Goal: Task Accomplishment & Management: Manage account settings

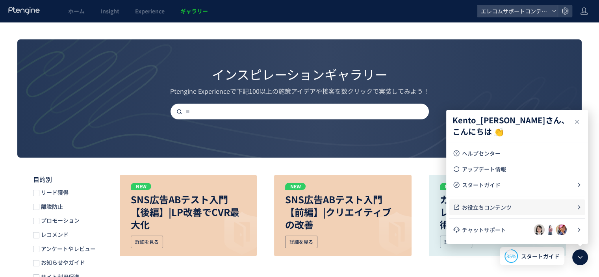
click at [510, 210] on span "お役立ちコンテンツ" at bounding box center [519, 207] width 114 height 8
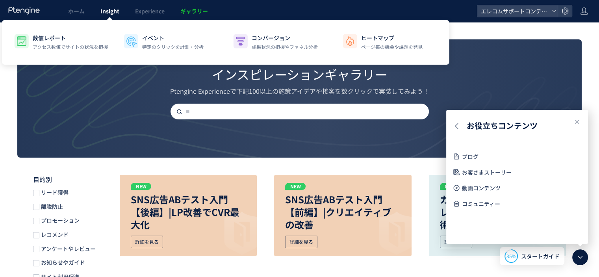
click at [106, 11] on span "Insight" at bounding box center [109, 11] width 19 height 8
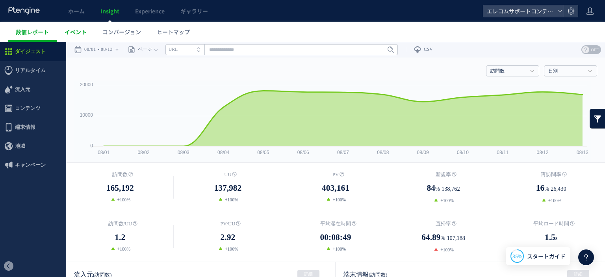
click at [87, 33] on link "イベント" at bounding box center [76, 32] width 38 height 20
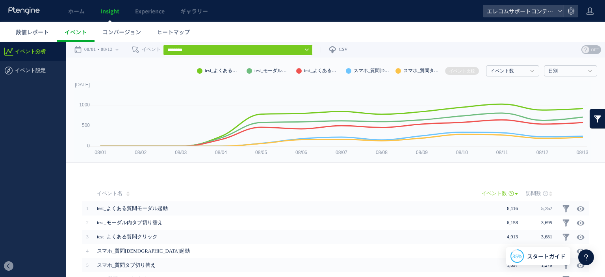
drag, startPoint x: 242, startPoint y: 50, endPoint x: 279, endPoint y: 77, distance: 45.7
click at [242, 50] on input "********" at bounding box center [238, 49] width 150 height 11
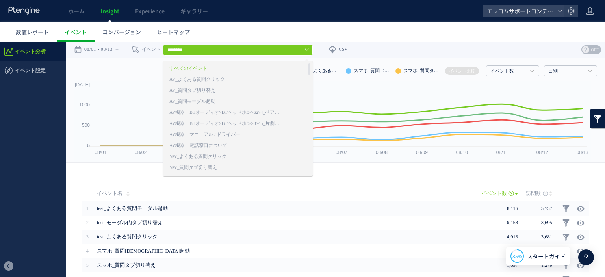
click at [401, 42] on div at bounding box center [302, 159] width 605 height 235
click at [400, 49] on div "戻る デフォルト設定では本日のデータを表示しています。 カレンダーでご覧になりたい期間を指定することができます。 08/01 08/13 今日 昨日 先週 先…" at bounding box center [335, 50] width 539 height 16
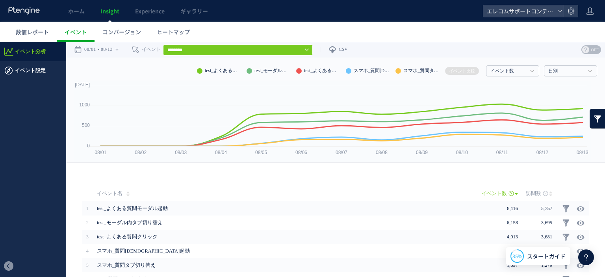
click at [28, 72] on span "イベント設定" at bounding box center [30, 70] width 31 height 19
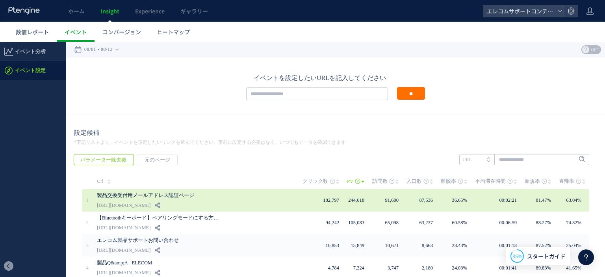
click at [254, 198] on div "製品交換受付用メールアドレス認証ページ https://qa.elecom.co.jp/sp/faq_detail.html" at bounding box center [200, 200] width 206 height 22
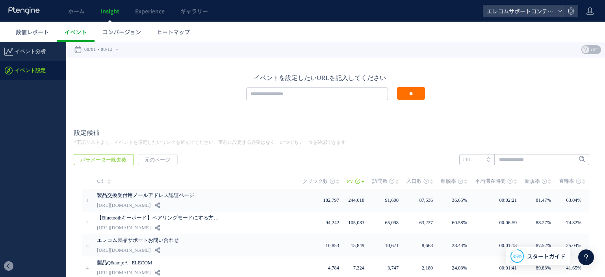
click at [589, 49] on span "OFF" at bounding box center [595, 49] width 12 height 9
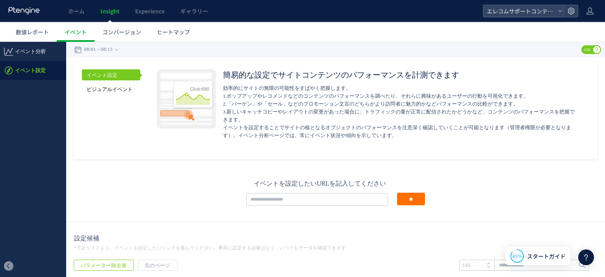
click at [111, 89] on link "ビジュアルイベント" at bounding box center [111, 88] width 58 height 11
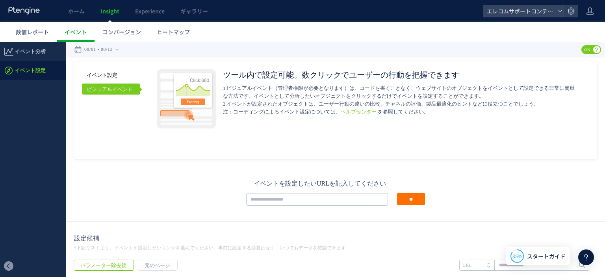
click at [112, 74] on link "イベント設定" at bounding box center [111, 74] width 58 height 11
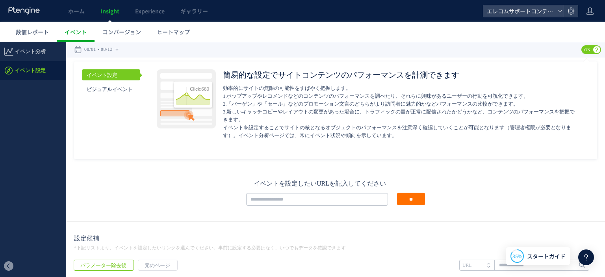
click at [586, 48] on span "ON" at bounding box center [587, 49] width 12 height 9
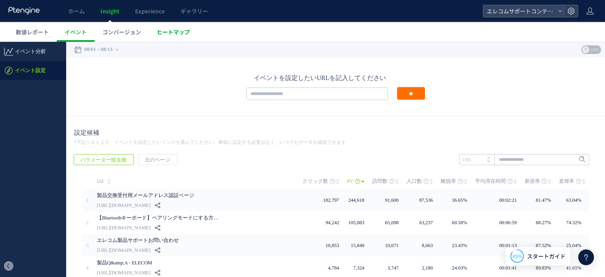
click at [161, 35] on span "ヒートマップ" at bounding box center [173, 32] width 33 height 8
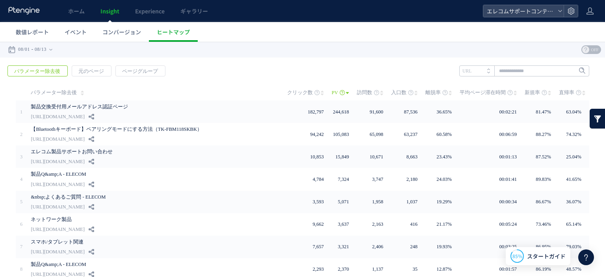
click at [125, 34] on span "コンバージョン" at bounding box center [121, 32] width 39 height 8
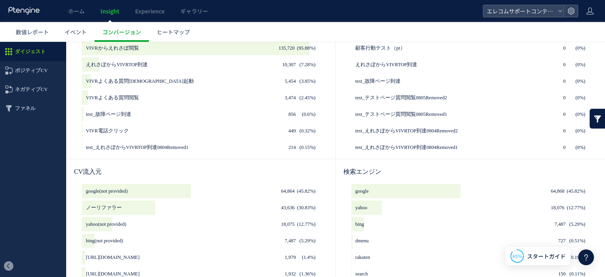
scroll to position [197, 0]
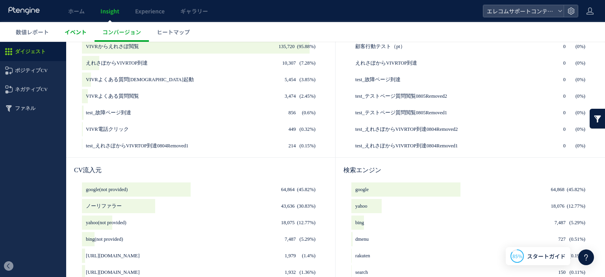
click at [66, 32] on span "イベント" at bounding box center [76, 32] width 22 height 8
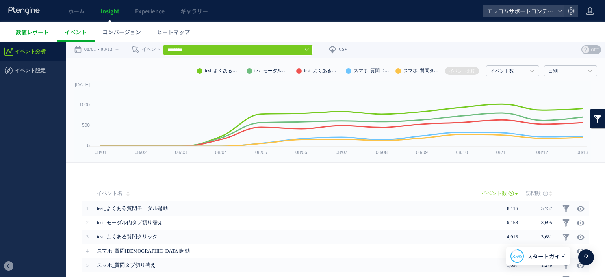
click at [55, 35] on link "数値レポート" at bounding box center [32, 32] width 49 height 20
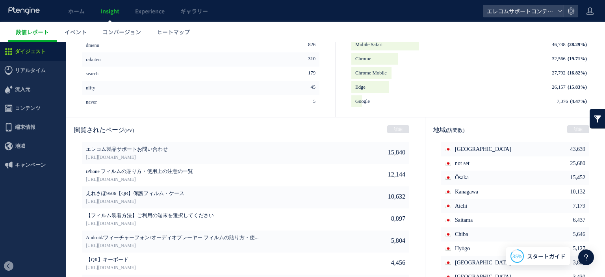
scroll to position [424, 0]
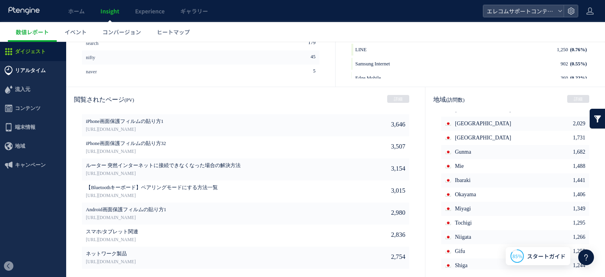
click at [35, 67] on span "リアルタイム" at bounding box center [30, 70] width 31 height 19
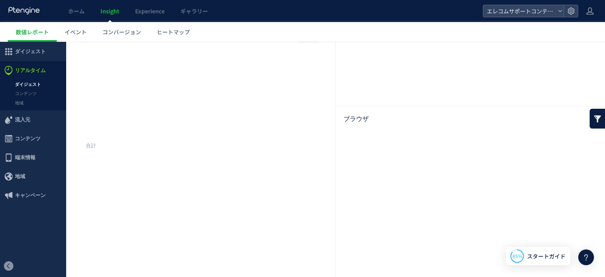
scroll to position [115, 0]
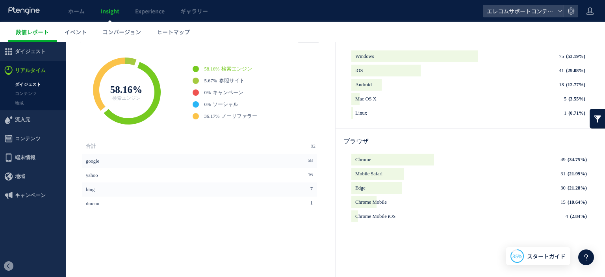
click at [41, 85] on link "ダイジェスト" at bounding box center [33, 84] width 66 height 9
click at [33, 94] on link "コンテンツ" at bounding box center [33, 93] width 66 height 9
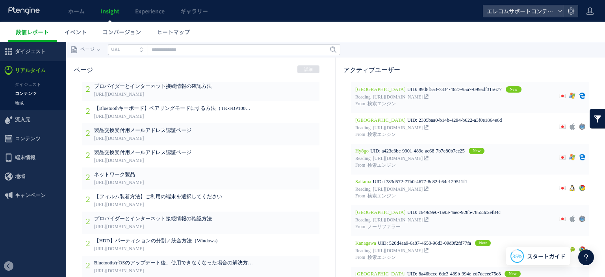
click at [14, 105] on link "地域" at bounding box center [33, 102] width 66 height 9
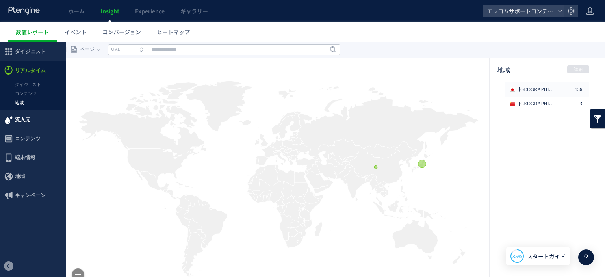
click at [30, 119] on span "流入元" at bounding box center [22, 119] width 15 height 19
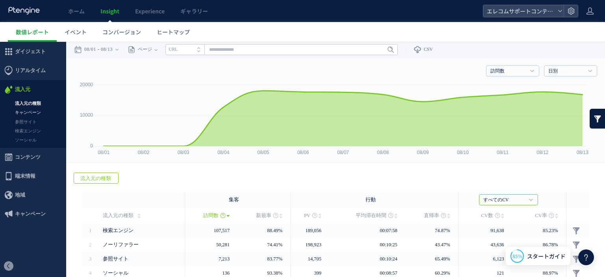
click at [38, 115] on link "キャンペーン" at bounding box center [33, 112] width 66 height 9
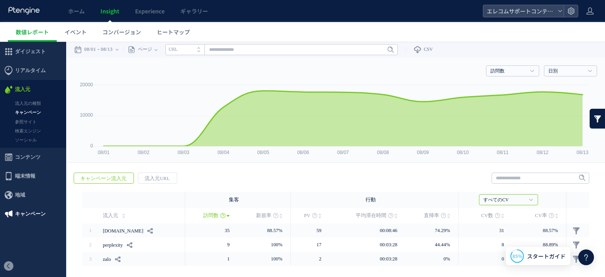
click at [31, 211] on span "キャンペーン" at bounding box center [30, 213] width 31 height 19
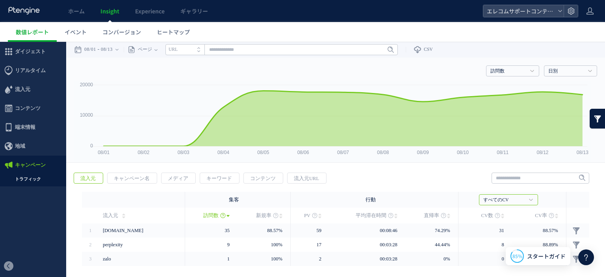
click at [29, 181] on link "トラフィック" at bounding box center [33, 178] width 66 height 9
click at [28, 143] on span "地域" at bounding box center [33, 146] width 66 height 19
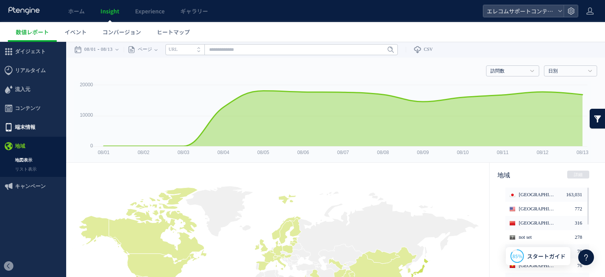
click at [29, 132] on span "端末情報" at bounding box center [25, 127] width 20 height 19
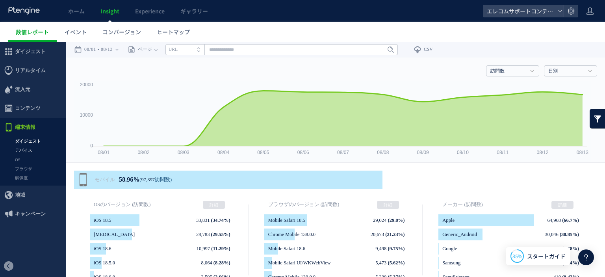
click at [27, 154] on link "デバイス" at bounding box center [33, 150] width 66 height 9
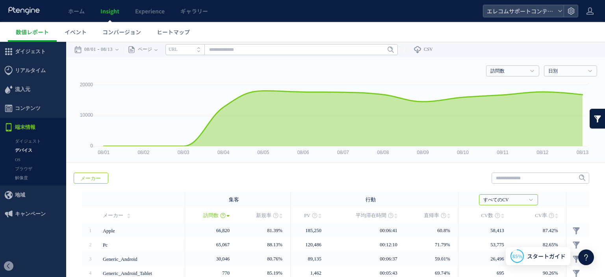
click at [22, 161] on link "OS" at bounding box center [33, 159] width 66 height 9
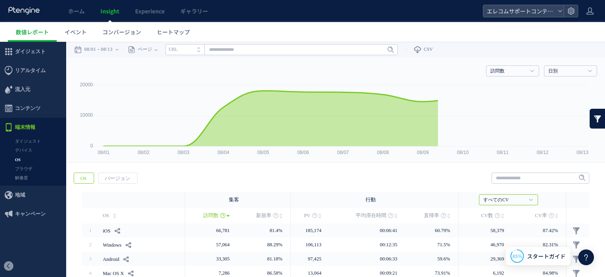
click at [21, 169] on link "ブラウザ" at bounding box center [33, 168] width 66 height 9
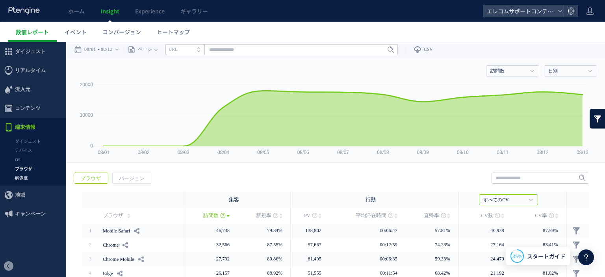
click at [25, 177] on link "解像度" at bounding box center [33, 177] width 66 height 9
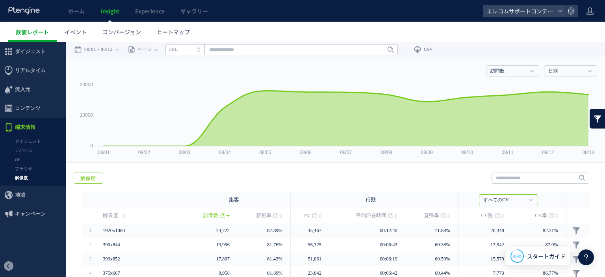
click at [23, 126] on span "端末情報" at bounding box center [25, 127] width 20 height 19
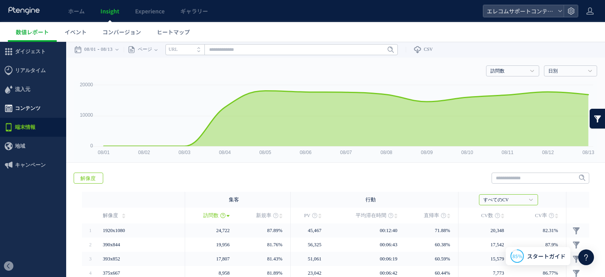
click at [24, 109] on span "コンテンツ" at bounding box center [28, 108] width 26 height 19
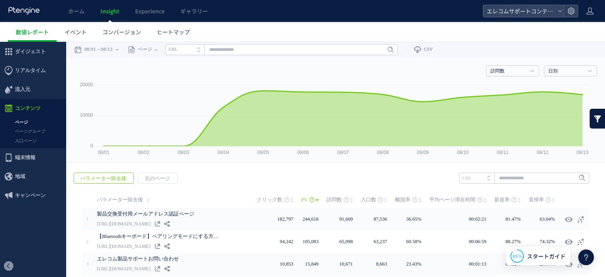
click at [593, 119] on link at bounding box center [597, 119] width 16 height 20
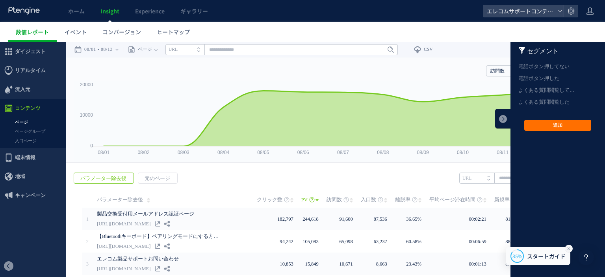
click at [568, 250] on icon at bounding box center [568, 248] width 6 height 6
drag, startPoint x: 548, startPoint y: 189, endPoint x: 545, endPoint y: 147, distance: 41.9
click at [548, 187] on section "セグメント 左 右 セグメントを使用すると特定の訪問者のデータに絞り込んでヒートマップの分析をすることができます。この機能を利用したい場合はプランのアップグレ…" at bounding box center [557, 159] width 95 height 235
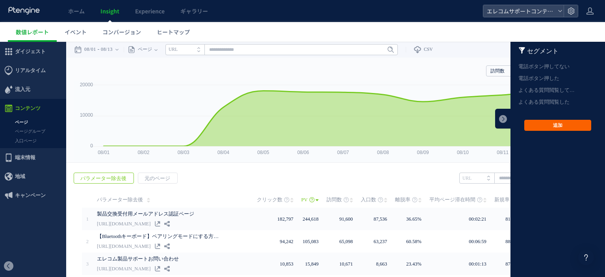
click at [543, 127] on button "追加" at bounding box center [557, 125] width 67 height 11
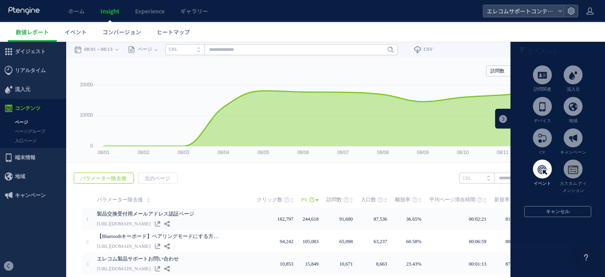
click at [535, 173] on span at bounding box center [542, 168] width 19 height 19
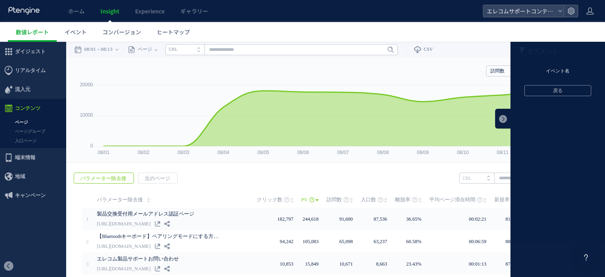
click at [544, 70] on li "イベント名" at bounding box center [557, 71] width 95 height 12
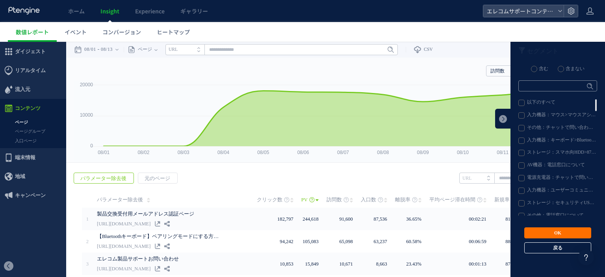
click at [547, 247] on button "戻る" at bounding box center [557, 247] width 67 height 11
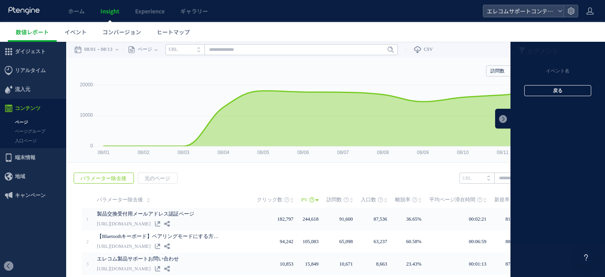
click at [542, 89] on button "戻る" at bounding box center [557, 90] width 67 height 11
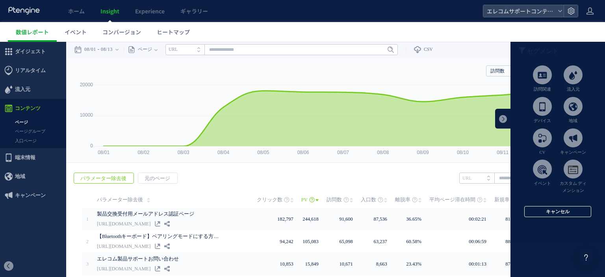
click at [550, 215] on button "キャンセル" at bounding box center [557, 211] width 67 height 11
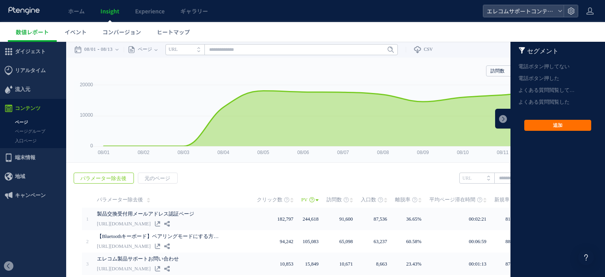
click at [448, 73] on div "訪問数 訪問数 UU PV 新規率 再訪問率 訪問数/UU PV/UU 平均滞在時間 直帰率 平均ロード時間 日別" at bounding box center [335, 69] width 523 height 24
click at [586, 252] on icon at bounding box center [585, 256] width 9 height 9
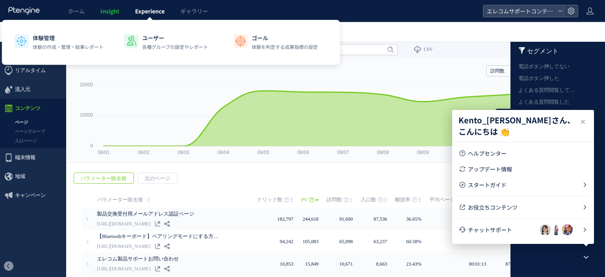
click at [157, 9] on span "Experience" at bounding box center [150, 11] width 30 height 8
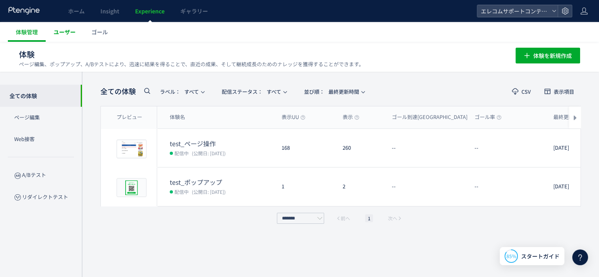
click at [58, 37] on link "ユーザー" at bounding box center [65, 32] width 38 height 20
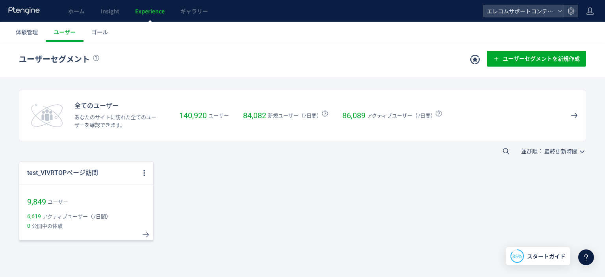
click at [118, 184] on div "9,849 ユーザー" at bounding box center [86, 196] width 134 height 24
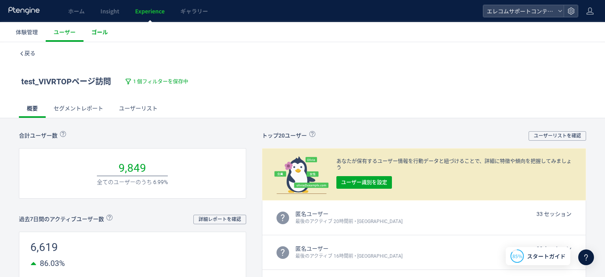
click at [108, 32] on link "ゴール" at bounding box center [99, 32] width 32 height 20
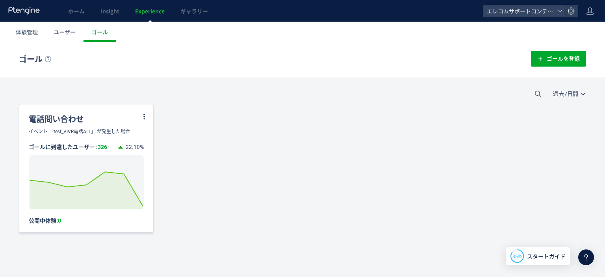
click at [88, 130] on div "イベント 「test_VIVR電話ALL」 が発生した場合" at bounding box center [86, 131] width 134 height 7
click at [69, 121] on div "電話問い合わせ" at bounding box center [86, 116] width 134 height 24
click at [121, 148] on use at bounding box center [121, 148] width 6 height 6
click at [140, 121] on div "電話問い合わせ" at bounding box center [86, 116] width 134 height 24
click at [145, 113] on icon at bounding box center [144, 116] width 7 height 7
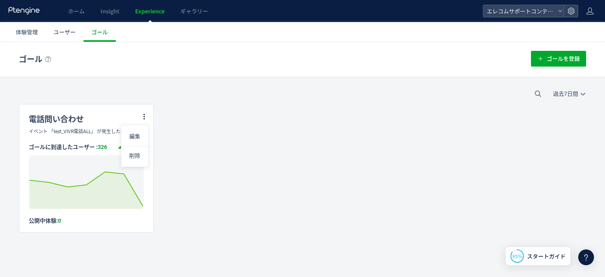
click at [234, 98] on div "過去7日間 [DATE] 過去7日間 過去30日間" at bounding box center [302, 93] width 605 height 20
click at [96, 14] on link "Insight" at bounding box center [110, 11] width 35 height 22
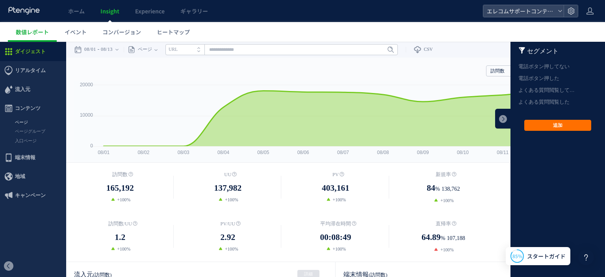
click at [27, 118] on link "ページ" at bounding box center [33, 122] width 66 height 9
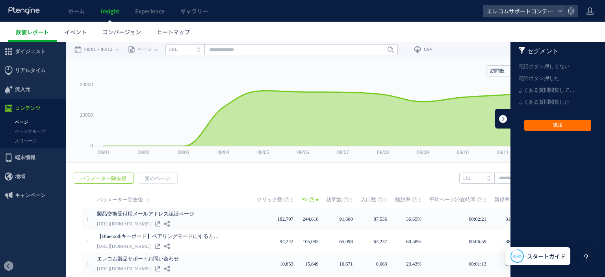
click at [495, 116] on link at bounding box center [503, 119] width 16 height 20
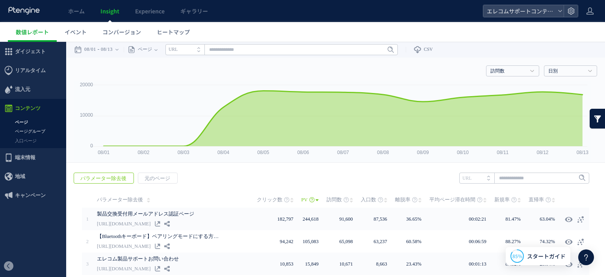
click at [39, 135] on link "ページグループ" at bounding box center [33, 131] width 66 height 9
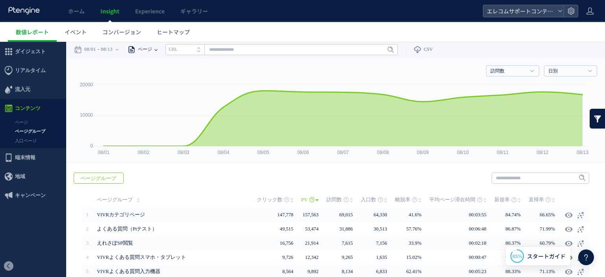
click at [152, 49] on span "ページ" at bounding box center [143, 50] width 17 height 16
click at [163, 78] on li "ページグループ" at bounding box center [156, 79] width 46 height 10
click at [406, 49] on input "text" at bounding box center [300, 49] width 232 height 11
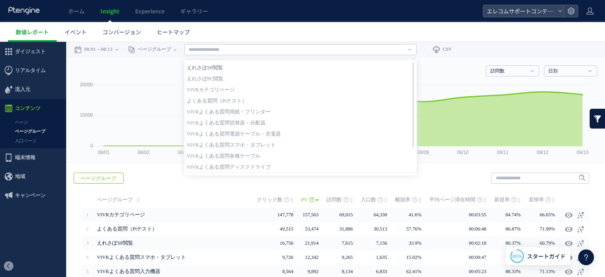
click at [221, 69] on link "えれさぽSP閲覧" at bounding box center [301, 68] width 228 height 10
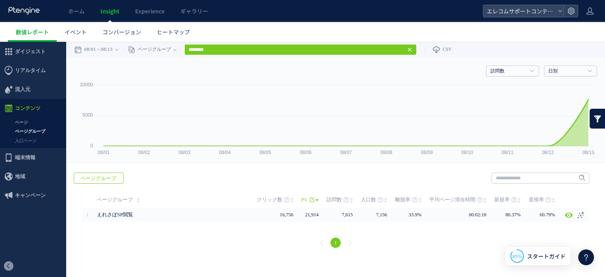
click at [33, 119] on link "ページ" at bounding box center [33, 122] width 66 height 9
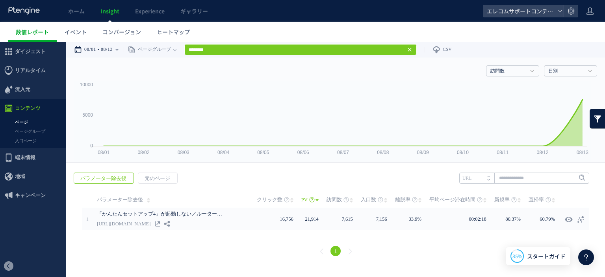
click at [113, 52] on time "08/13" at bounding box center [107, 50] width 12 height 16
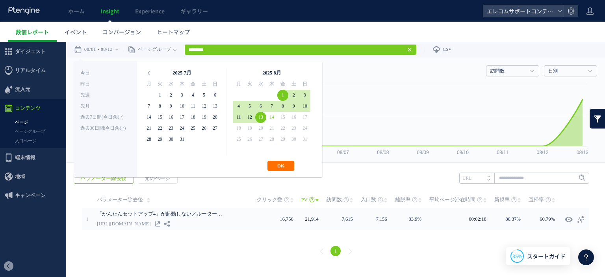
click at [233, 35] on ul "数値レポート イベント コンバージョン ヒートマップ" at bounding box center [306, 32] width 597 height 20
click at [332, 83] on rect at bounding box center [332, 121] width 517 height 81
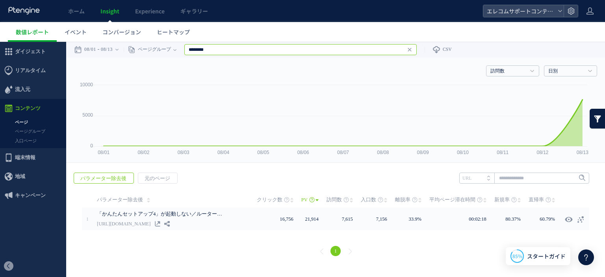
click at [257, 49] on input "********" at bounding box center [300, 49] width 232 height 11
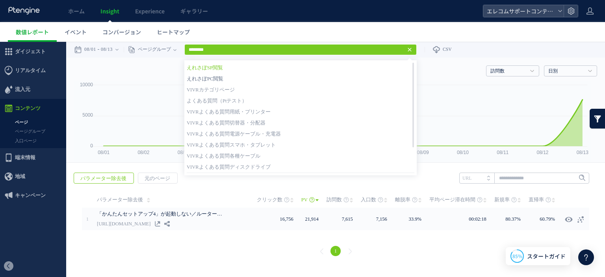
click at [221, 78] on link "えれさぽPC閲覧" at bounding box center [301, 79] width 228 height 10
type input "********"
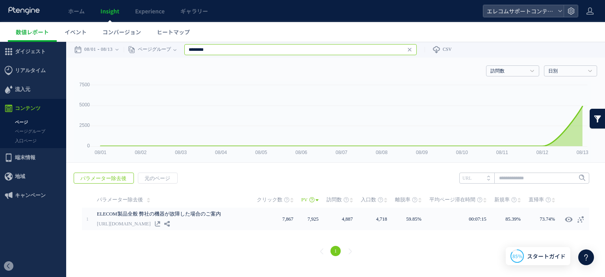
click at [235, 48] on input "********" at bounding box center [300, 49] width 232 height 11
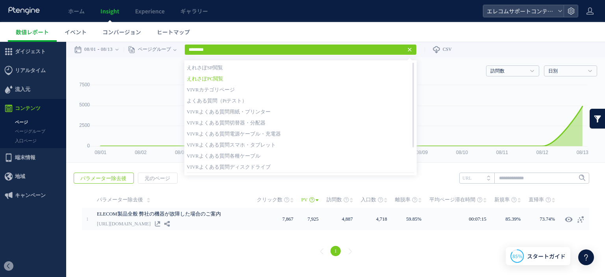
click at [219, 78] on link "えれさぽPC閲覧" at bounding box center [301, 79] width 228 height 10
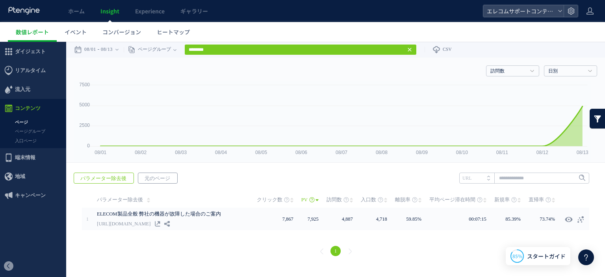
click at [159, 180] on span "元のページ" at bounding box center [157, 178] width 38 height 11
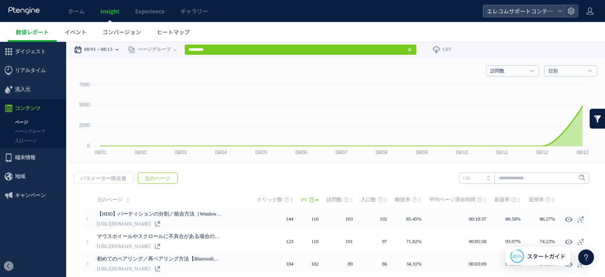
click at [111, 48] on time "08/13" at bounding box center [107, 50] width 12 height 16
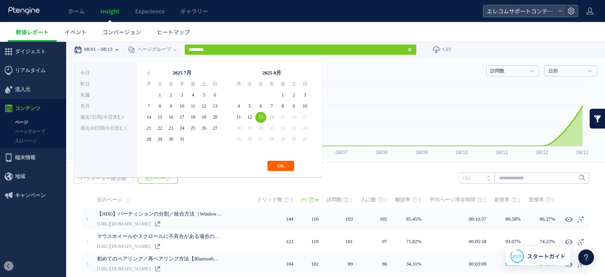
click at [276, 167] on button "OK" at bounding box center [280, 166] width 27 height 10
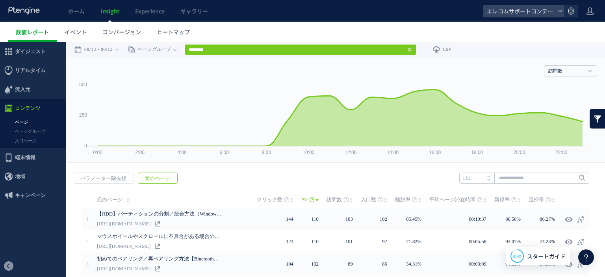
click at [573, 13] on use at bounding box center [570, 10] width 7 height 7
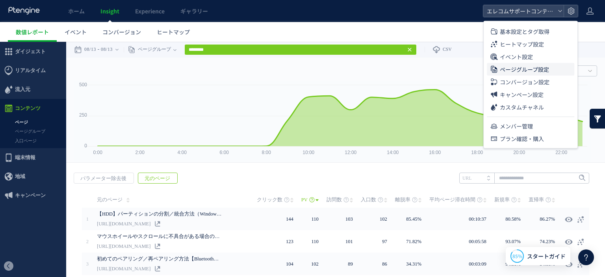
click at [523, 67] on span "ページグループ設定" at bounding box center [524, 69] width 49 height 13
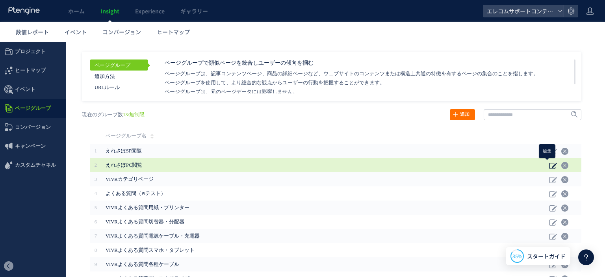
click at [549, 166] on use at bounding box center [552, 166] width 7 height 6
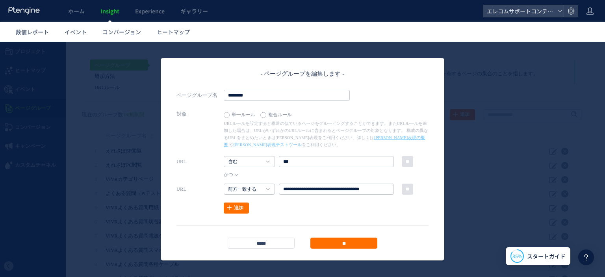
scroll to position [30, 0]
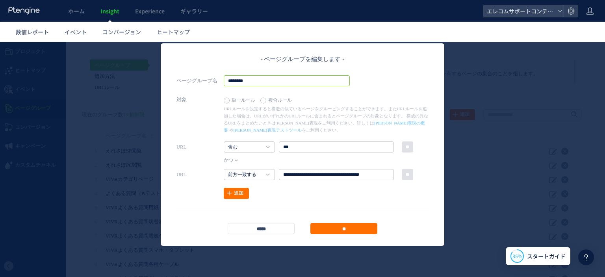
click at [256, 78] on input "********" at bounding box center [287, 80] width 126 height 11
drag, startPoint x: 279, startPoint y: 77, endPoint x: 222, endPoint y: 78, distance: 56.7
click at [217, 77] on div "ページグループ名 ********" at bounding box center [302, 80] width 252 height 11
click at [367, 88] on div "- ページグループを編集します - ページグループ名 ******** 対象 単一ルール 複合ルール [PERSON_NAME]表現の概要 や [PERSON…" at bounding box center [302, 144] width 252 height 179
click at [321, 196] on div "追加" at bounding box center [302, 193] width 252 height 11
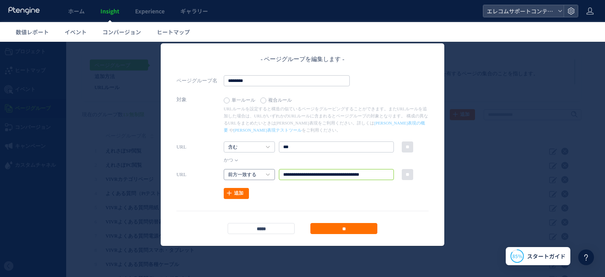
drag, startPoint x: 386, startPoint y: 176, endPoint x: 265, endPoint y: 174, distance: 120.9
click at [265, 174] on div "URL 前方一致する 含む 含まない 前方一致する **" at bounding box center [302, 174] width 252 height 11
click at [319, 176] on input "**********" at bounding box center [336, 174] width 115 height 11
click at [363, 171] on input "**********" at bounding box center [336, 174] width 115 height 11
drag, startPoint x: 373, startPoint y: 171, endPoint x: 252, endPoint y: 171, distance: 121.3
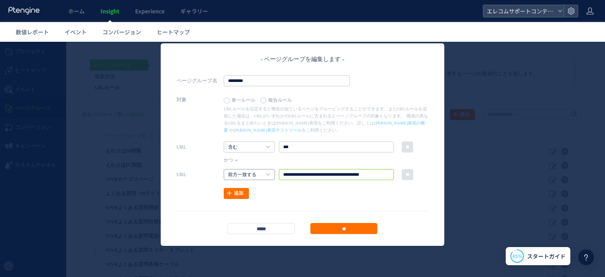
click at [252, 171] on div "URL 前方一致する 含む 含まない 前方一致する **" at bounding box center [302, 174] width 252 height 11
drag, startPoint x: 310, startPoint y: 150, endPoint x: 263, endPoint y: 147, distance: 47.3
click at [263, 147] on div "URL 含む 含む 含まない 前方一致する *** **" at bounding box center [302, 146] width 252 height 11
click at [266, 148] on icon at bounding box center [268, 147] width 4 height 2
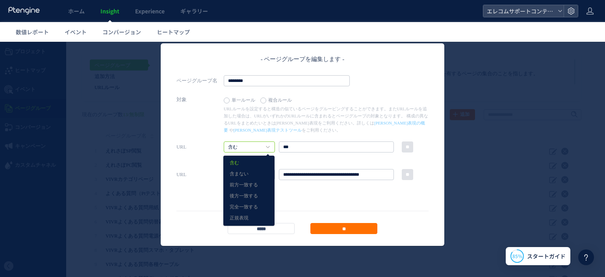
click at [321, 110] on p "URLルールを設定すると構造の似ているページをグルーピングすることができます。またURLルールを追加した場合は、URLがいずれかのURLルールに含まれるとペー…" at bounding box center [326, 119] width 205 height 28
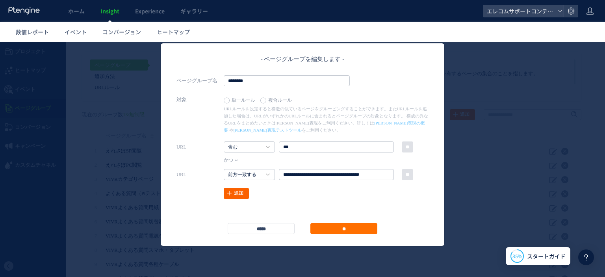
click at [239, 193] on link "追加" at bounding box center [236, 193] width 25 height 11
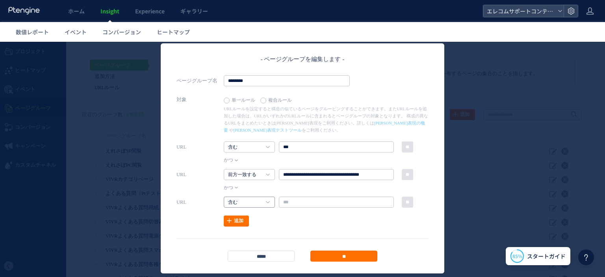
click at [258, 199] on link "含む" at bounding box center [245, 202] width 34 height 7
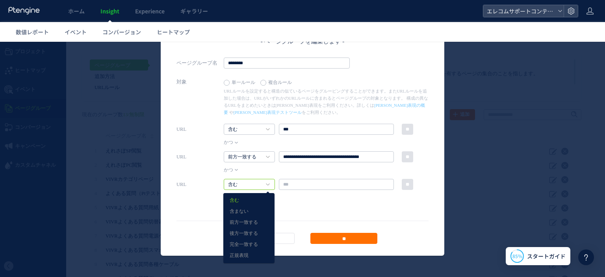
scroll to position [57, 0]
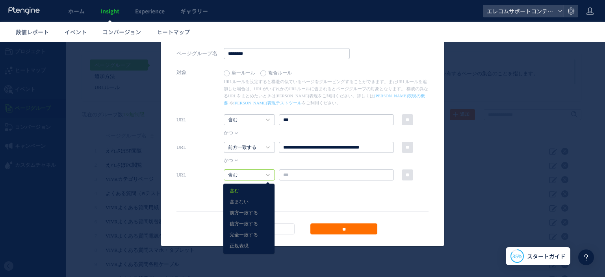
click at [332, 197] on div "追加" at bounding box center [302, 193] width 252 height 11
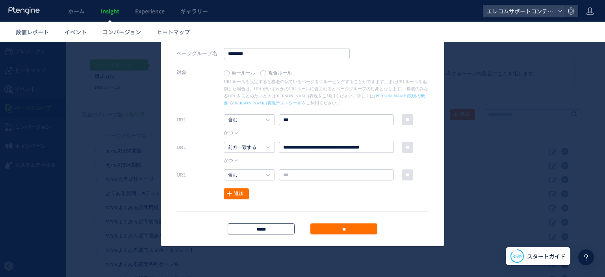
click at [280, 226] on input "*****" at bounding box center [261, 228] width 67 height 11
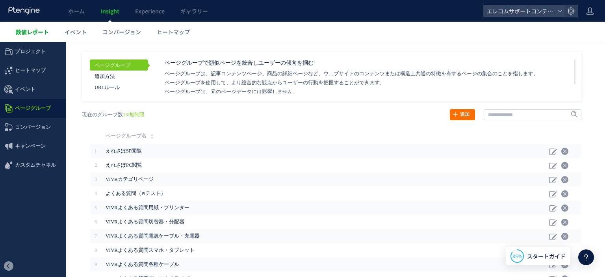
click at [36, 30] on span "数値レポート" at bounding box center [32, 32] width 33 height 8
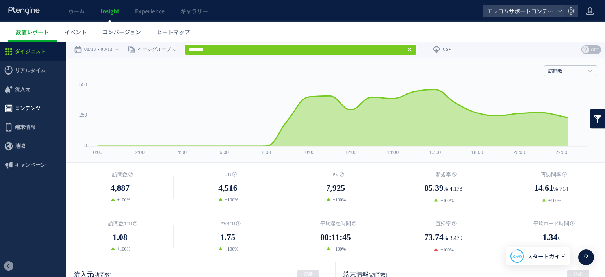
click at [36, 114] on span "コンテンツ" at bounding box center [28, 108] width 26 height 19
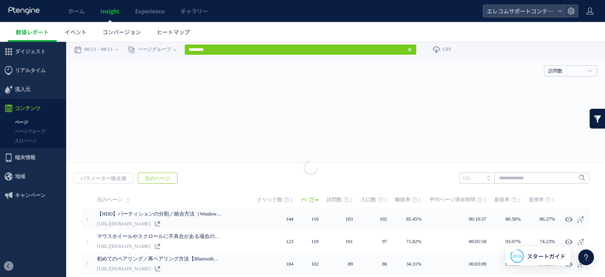
click at [34, 120] on div at bounding box center [302, 138] width 605 height 277
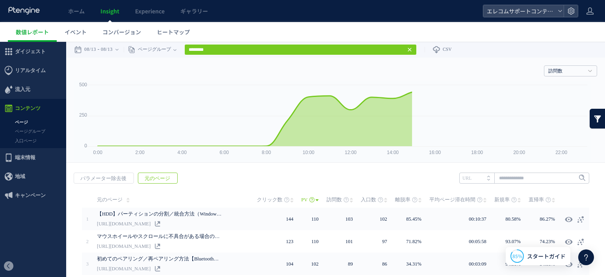
click at [26, 119] on link "ページ" at bounding box center [33, 122] width 66 height 9
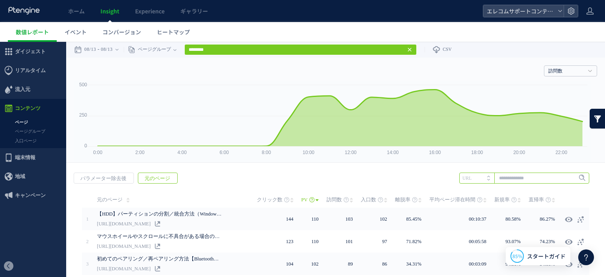
click at [532, 182] on input "text" at bounding box center [524, 177] width 130 height 11
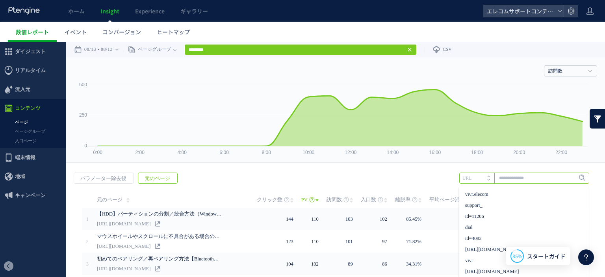
type input "*"
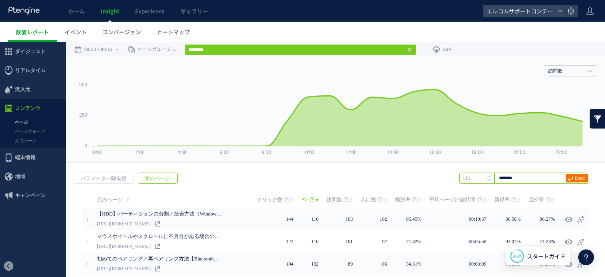
type input "*******"
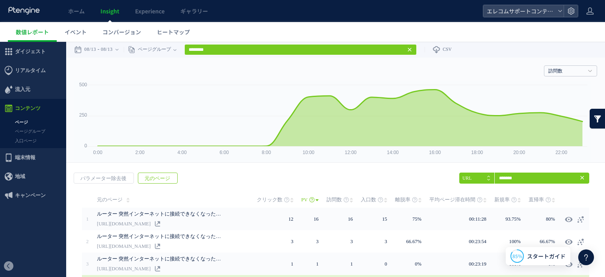
scroll to position [79, 0]
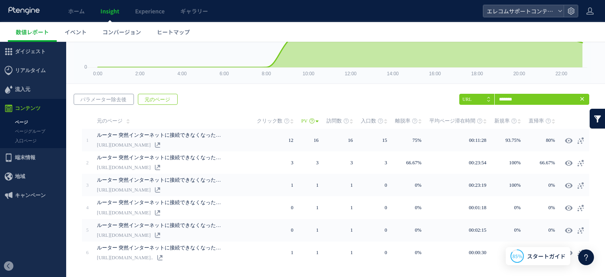
click at [122, 99] on span "パラメーター除去後" at bounding box center [103, 99] width 59 height 11
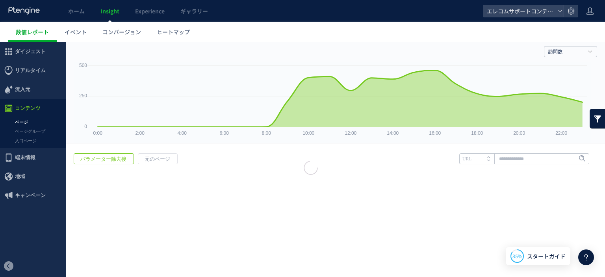
scroll to position [19, 0]
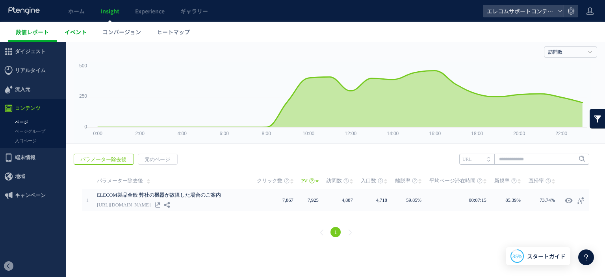
click at [84, 32] on span "イベント" at bounding box center [76, 32] width 22 height 8
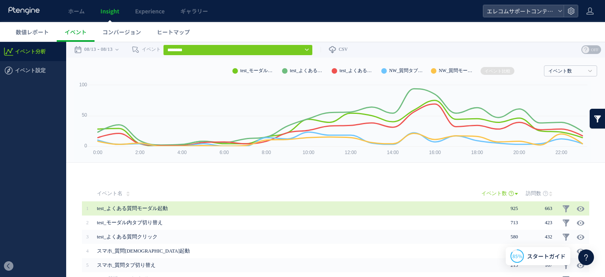
click at [575, 204] on td at bounding box center [582, 208] width 15 height 14
click at [577, 207] on use at bounding box center [580, 209] width 7 height 6
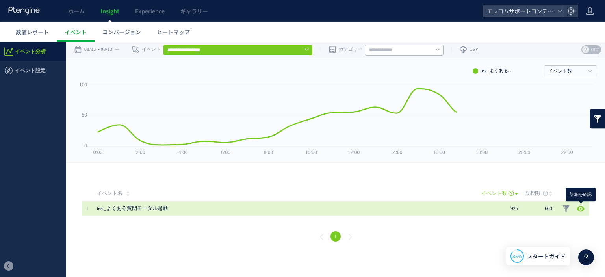
click at [583, 209] on use at bounding box center [580, 209] width 7 height 6
type input "********"
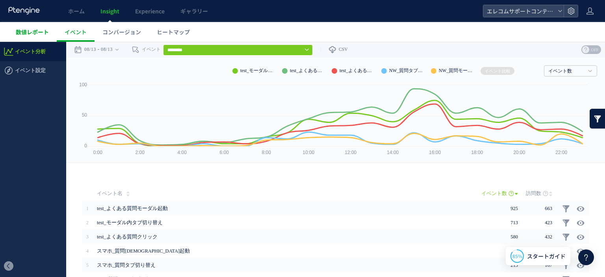
click at [42, 34] on span "数値レポート" at bounding box center [32, 32] width 33 height 8
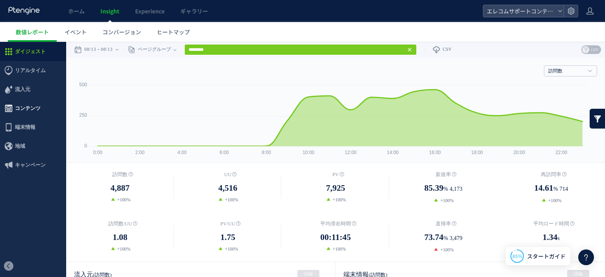
click at [33, 109] on span "コンテンツ" at bounding box center [28, 108] width 26 height 19
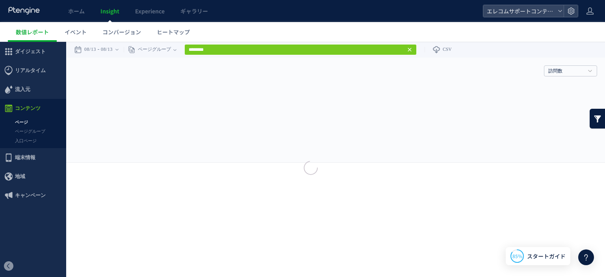
click at [36, 121] on div at bounding box center [302, 138] width 605 height 277
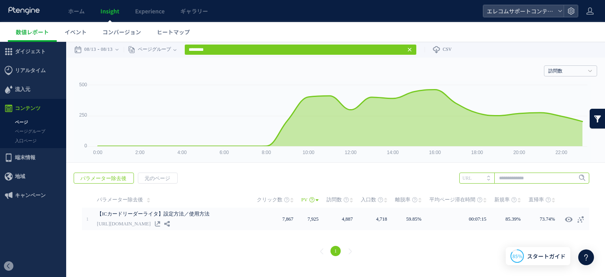
click at [498, 182] on input "text" at bounding box center [524, 177] width 130 height 11
click at [506, 181] on input "text" at bounding box center [524, 177] width 130 height 11
click at [170, 177] on span "元のページ" at bounding box center [157, 178] width 38 height 11
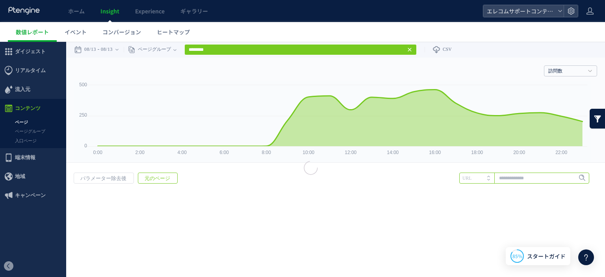
click at [511, 180] on input "text" at bounding box center [524, 177] width 130 height 11
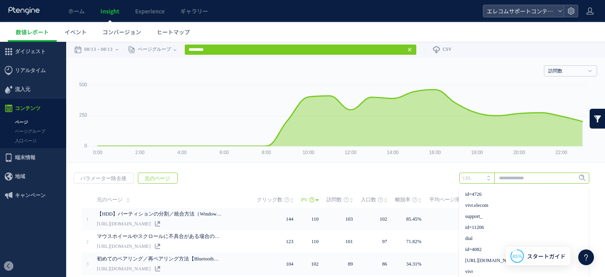
click at [513, 178] on input "text" at bounding box center [524, 177] width 130 height 11
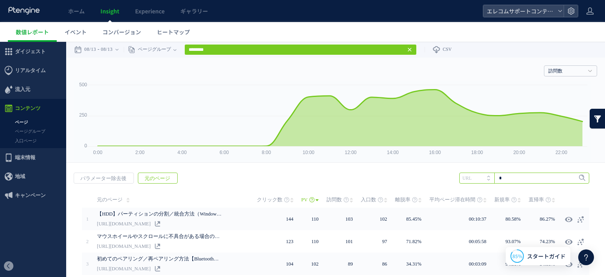
type input "**"
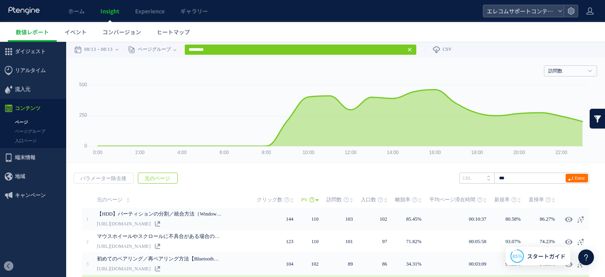
type input "***"
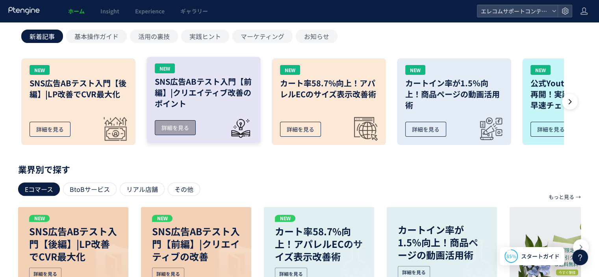
scroll to position [149, 0]
